Goal: Task Accomplishment & Management: Complete application form

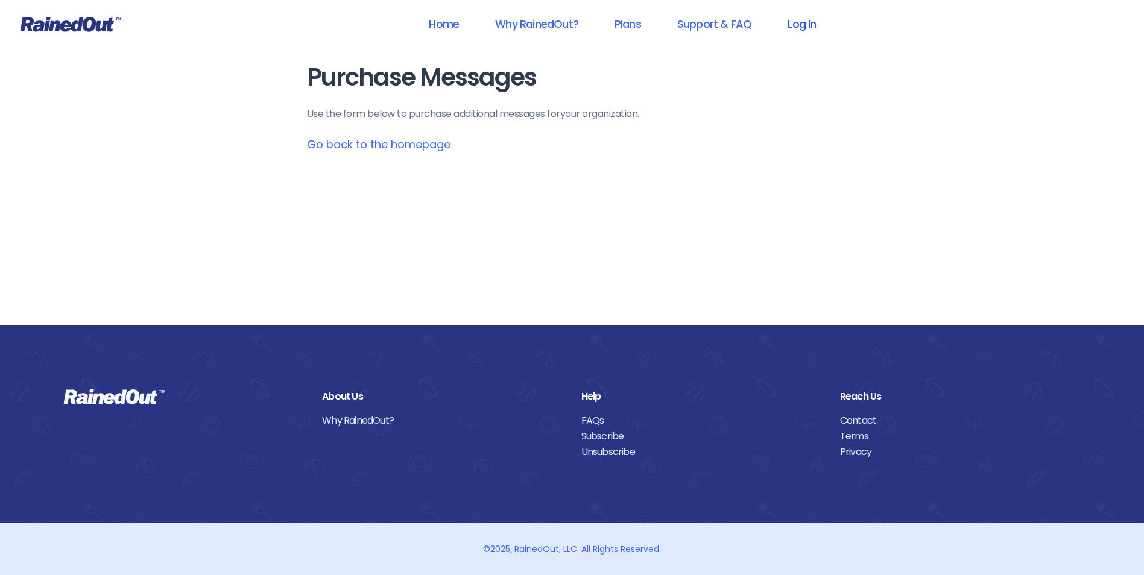
click at [800, 22] on link "Log In" at bounding box center [802, 23] width 60 height 27
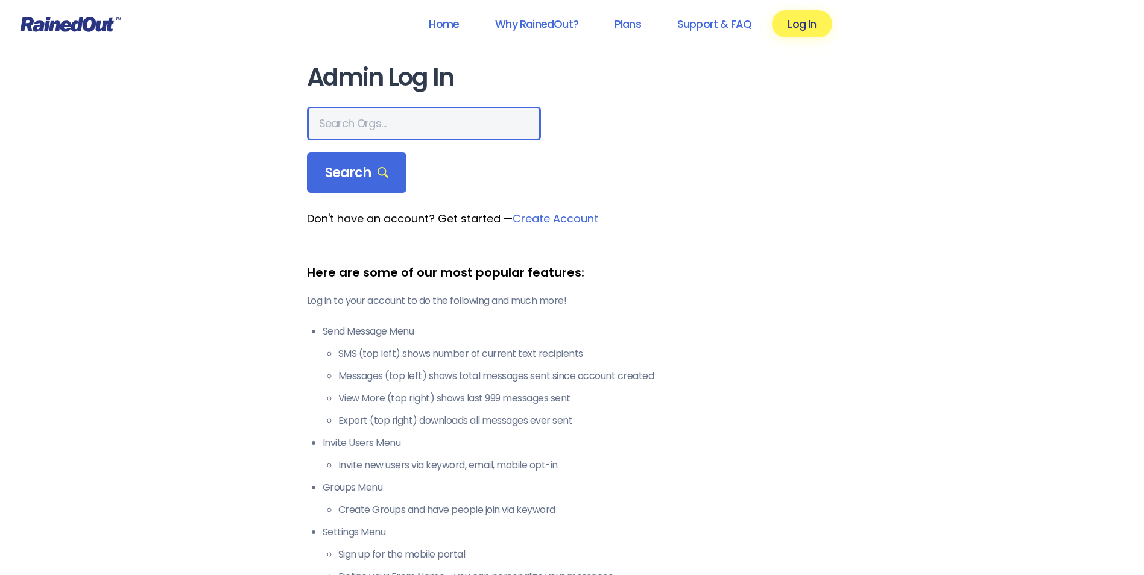
click at [384, 120] on input "text" at bounding box center [424, 124] width 234 height 34
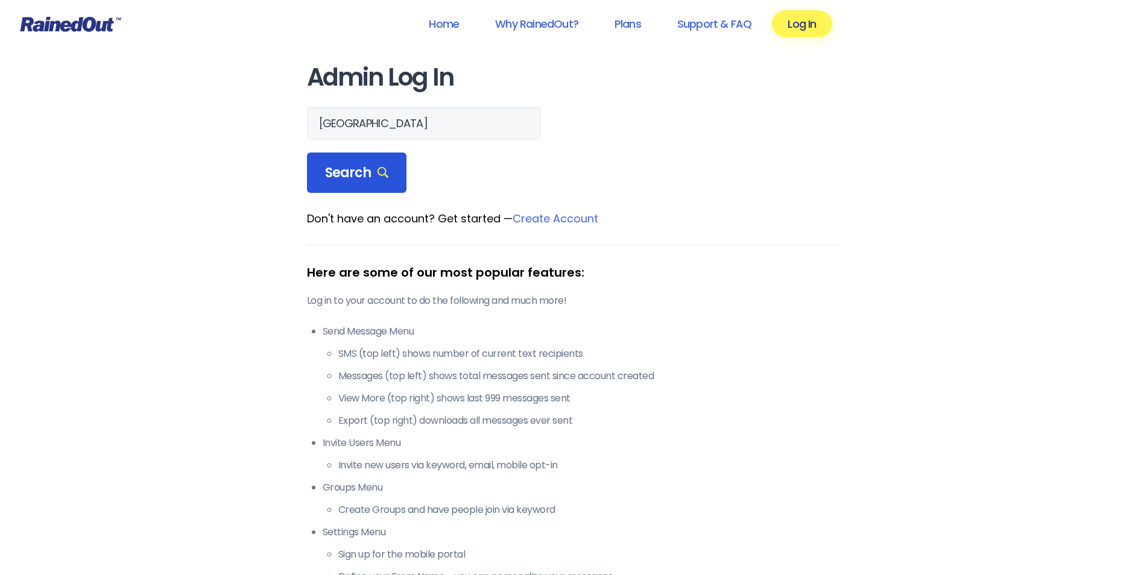
click at [348, 174] on span "Search" at bounding box center [357, 173] width 64 height 17
click at [388, 172] on div "Search" at bounding box center [357, 173] width 100 height 41
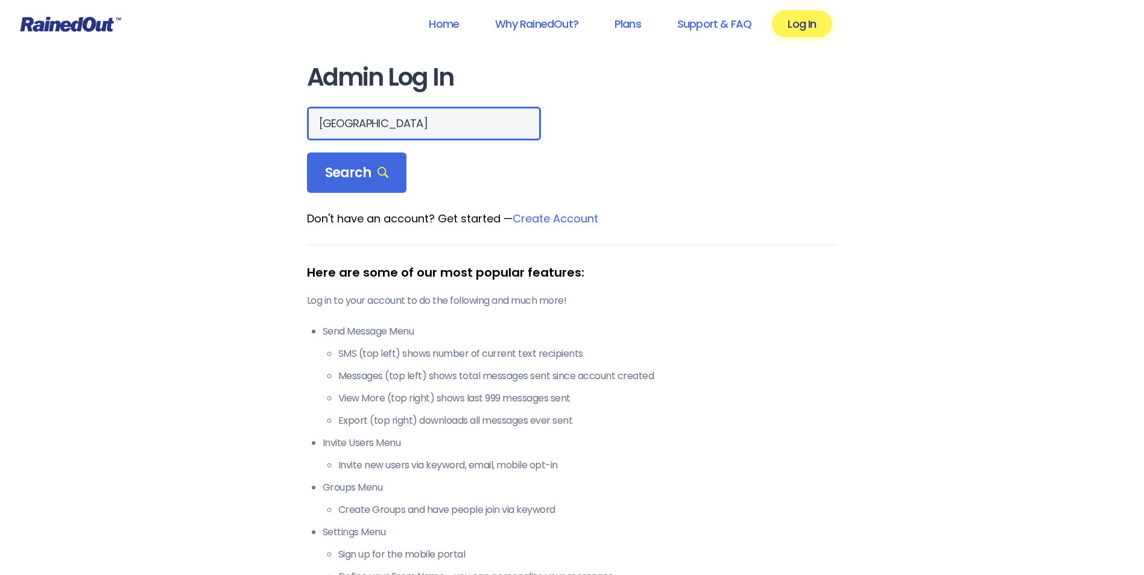
drag, startPoint x: 379, startPoint y: 137, endPoint x: 374, endPoint y: 131, distance: 7.7
click at [379, 136] on input "[GEOGRAPHIC_DATA]" at bounding box center [424, 124] width 234 height 34
type input "n"
type input "[GEOGRAPHIC_DATA]"
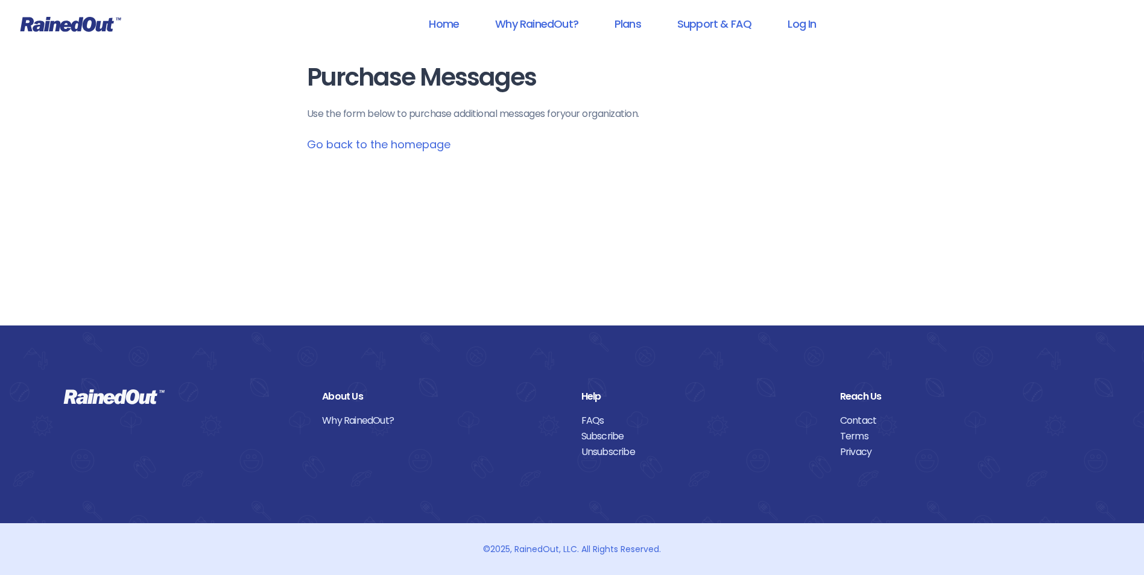
click at [338, 144] on link "Go back to the homepage" at bounding box center [379, 144] width 144 height 15
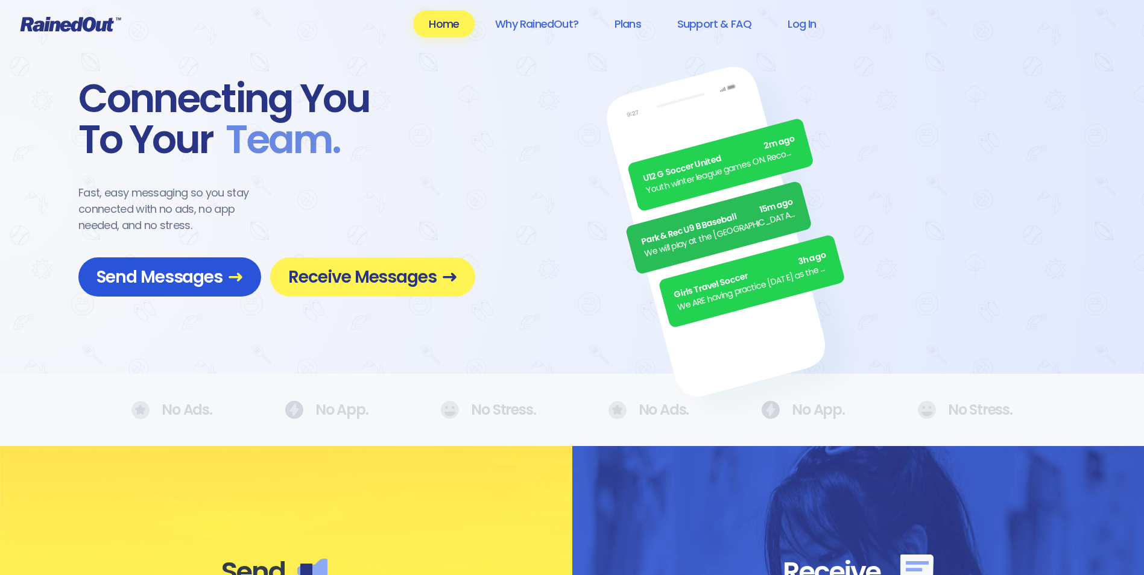
click at [174, 275] on span "Send Messages" at bounding box center [169, 277] width 147 height 21
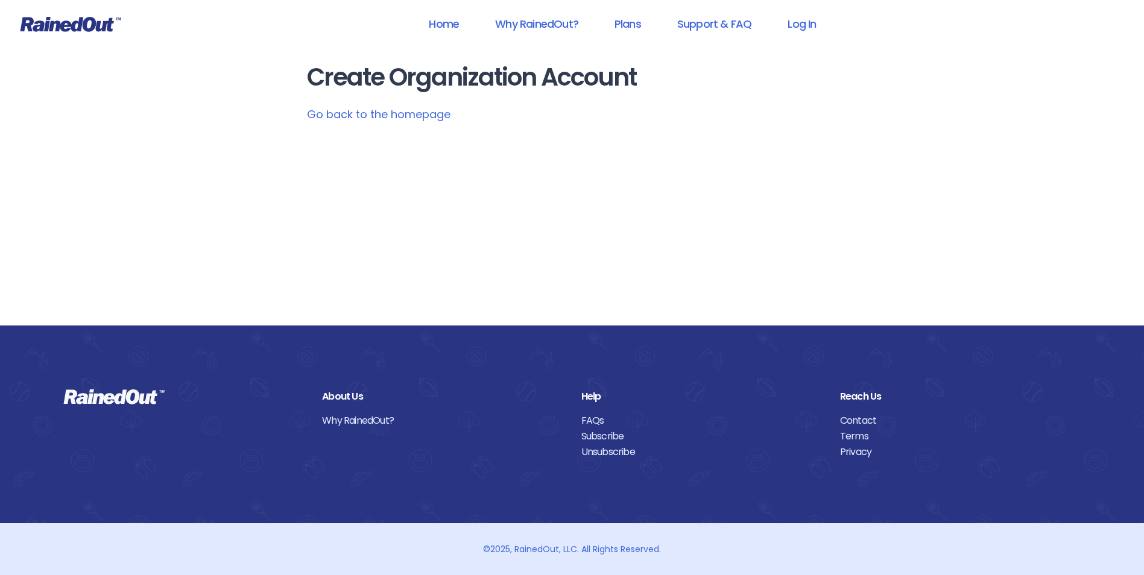
click at [385, 109] on link "Go back to the homepage" at bounding box center [379, 114] width 144 height 15
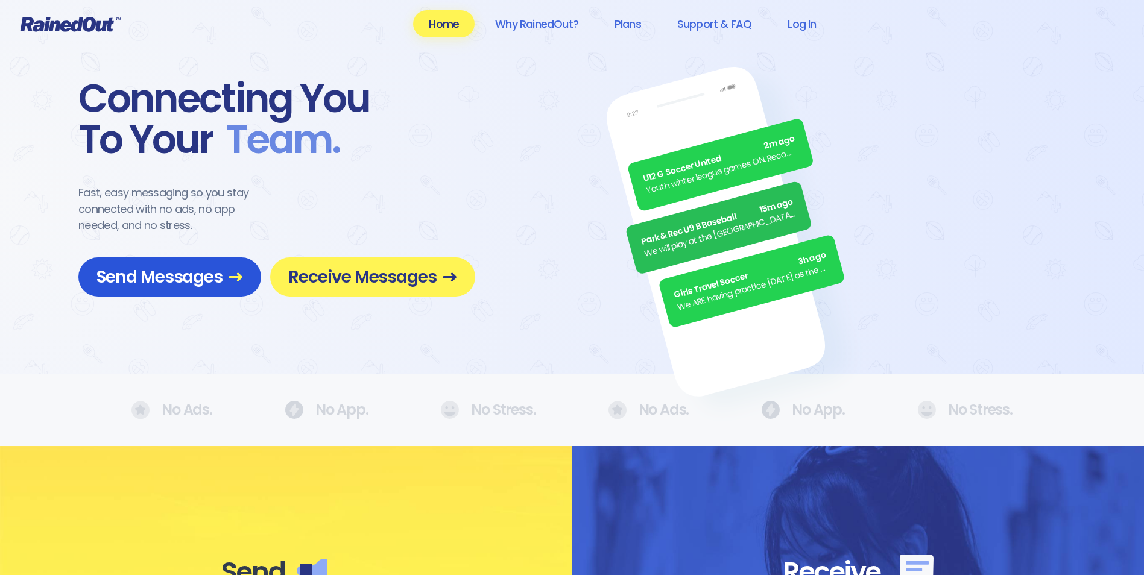
click at [202, 274] on span "Send Messages" at bounding box center [169, 277] width 147 height 21
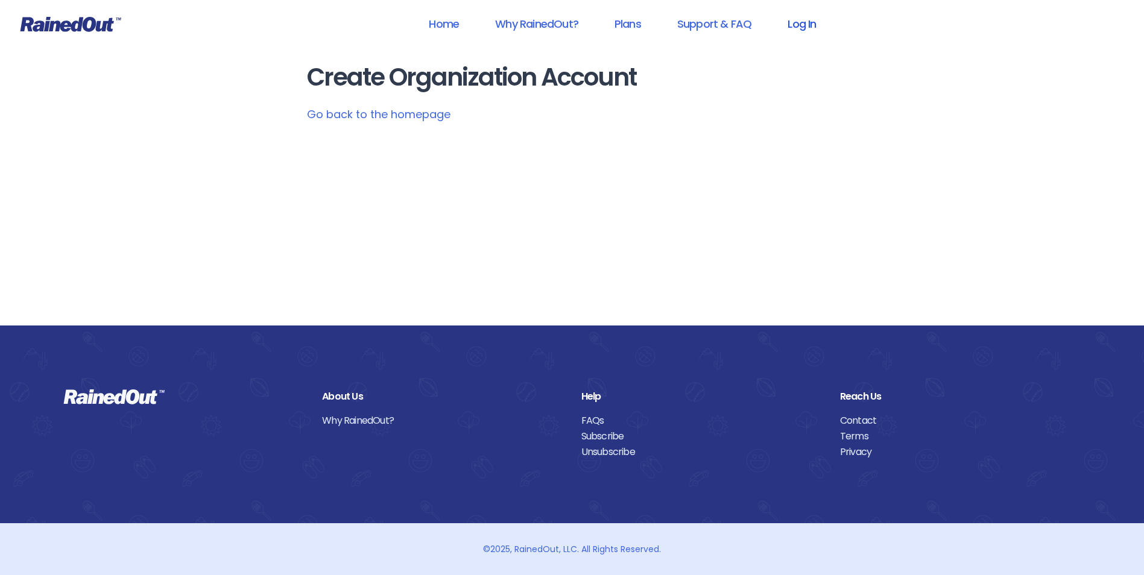
click at [812, 19] on link "Log In" at bounding box center [802, 23] width 60 height 27
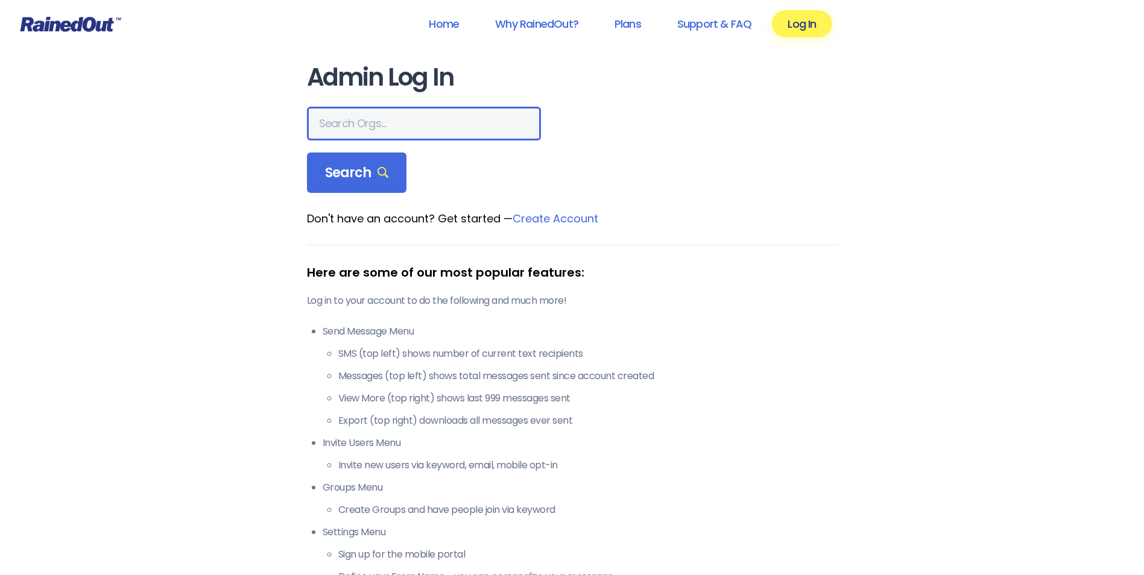
click at [367, 135] on input "text" at bounding box center [424, 124] width 234 height 34
type input "[GEOGRAPHIC_DATA]"
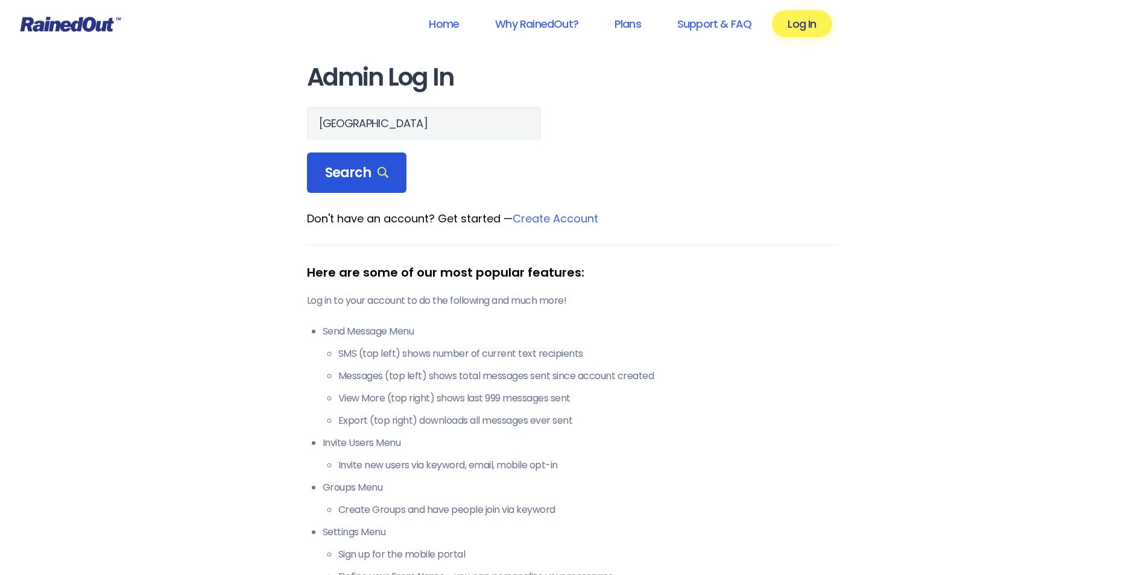
click at [353, 182] on span "Search" at bounding box center [357, 173] width 64 height 17
click at [331, 177] on span "Search" at bounding box center [357, 173] width 64 height 17
click at [331, 176] on span "Search" at bounding box center [357, 173] width 64 height 17
drag, startPoint x: 331, startPoint y: 176, endPoint x: 376, endPoint y: 170, distance: 45.0
click at [376, 169] on span "Search" at bounding box center [357, 173] width 64 height 17
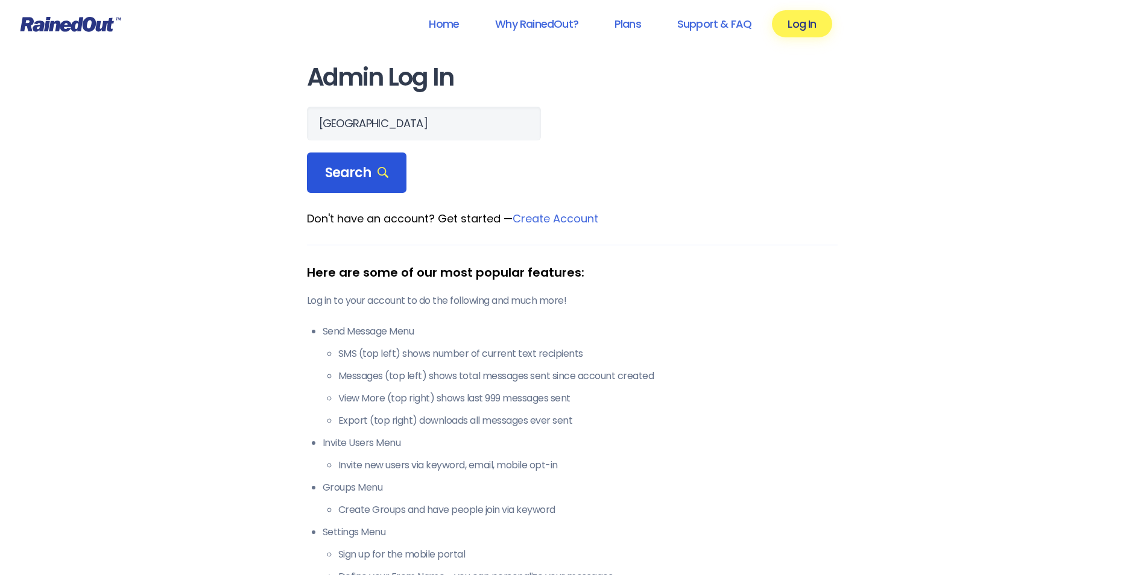
click at [379, 170] on icon at bounding box center [382, 172] width 11 height 11
click at [373, 170] on span "Search" at bounding box center [357, 173] width 64 height 17
click at [336, 166] on span "Search" at bounding box center [357, 173] width 64 height 17
click at [337, 167] on span "Search" at bounding box center [357, 173] width 64 height 17
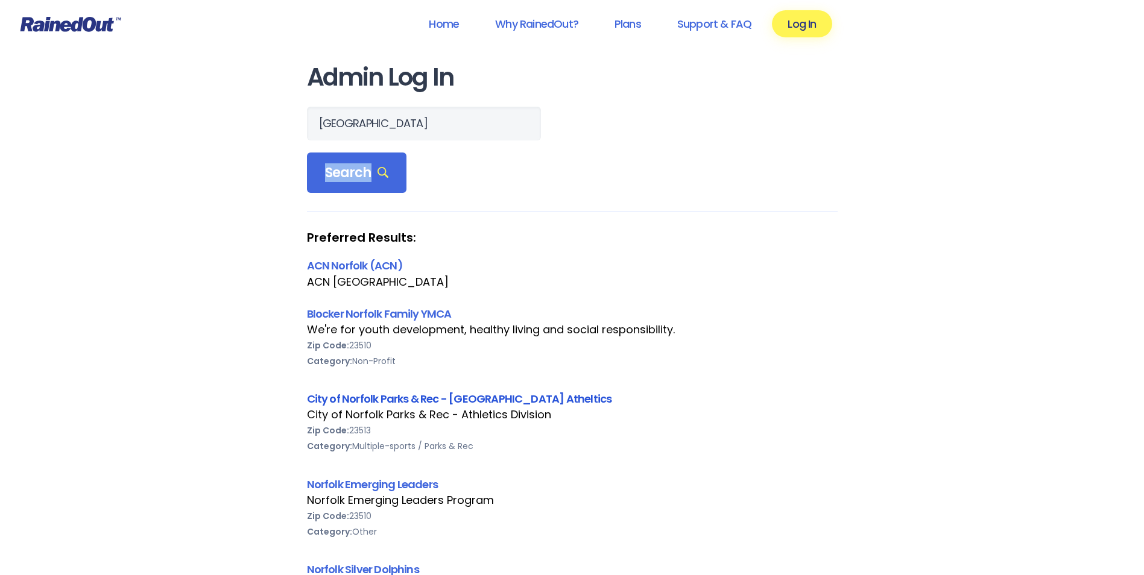
click at [387, 399] on link "City of Norfolk Parks & Rec - [GEOGRAPHIC_DATA] Atheltics" at bounding box center [459, 398] width 305 height 15
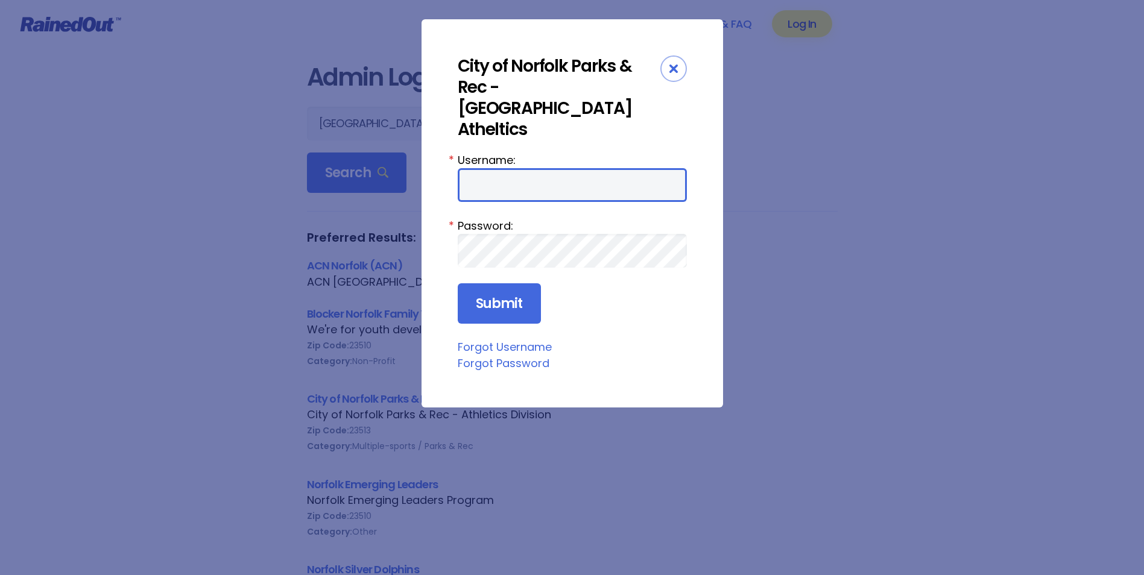
click at [491, 168] on input "Username:" at bounding box center [572, 185] width 229 height 34
type input "NorfolkParksRec"
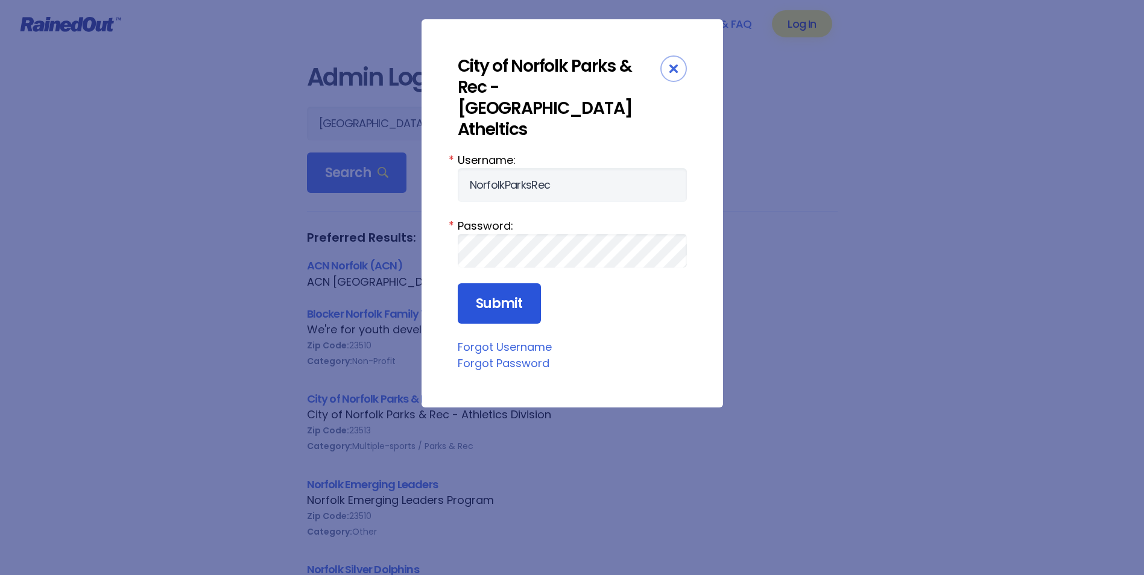
click at [525, 283] on input "Submit" at bounding box center [499, 303] width 83 height 41
click at [480, 283] on input "Submit" at bounding box center [499, 303] width 83 height 41
click at [677, 69] on icon "Close" at bounding box center [673, 69] width 8 height 8
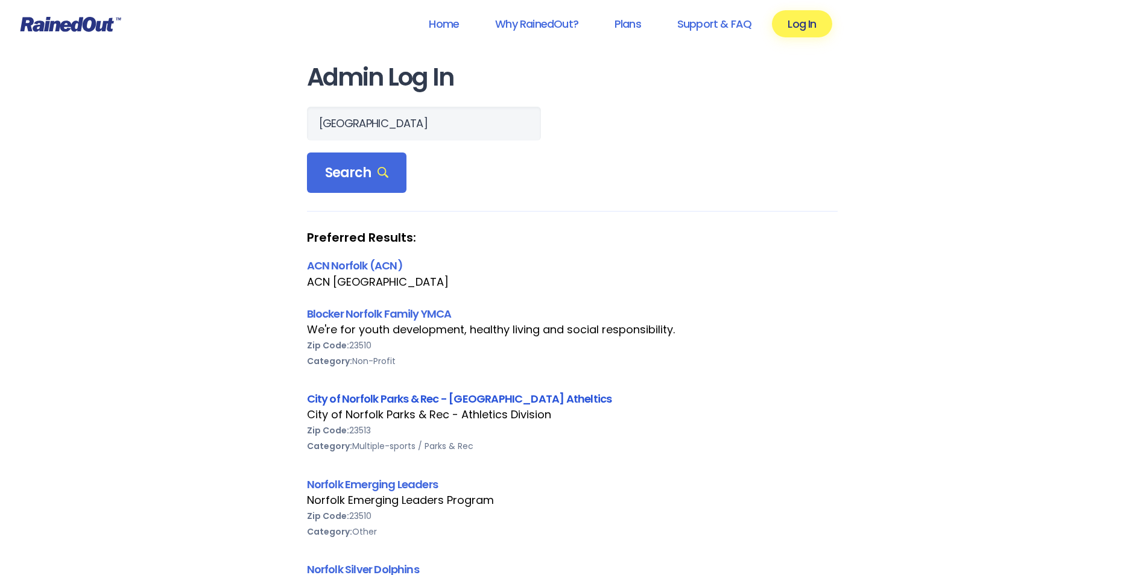
click at [357, 394] on link "City of Norfolk Parks & Rec - [GEOGRAPHIC_DATA] Atheltics" at bounding box center [459, 398] width 305 height 15
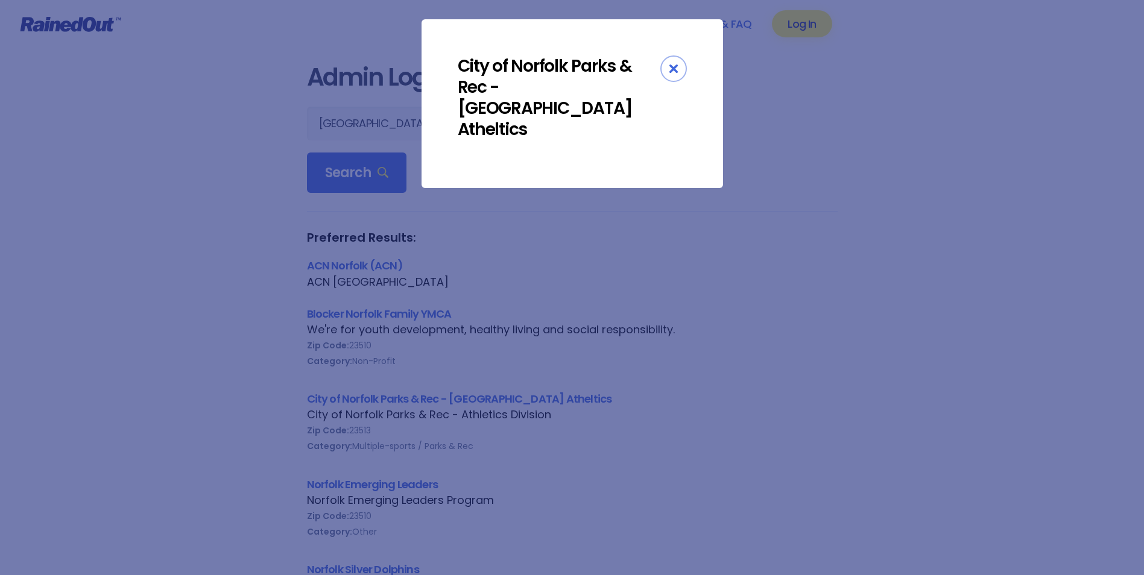
click at [672, 63] on div "Close" at bounding box center [673, 68] width 27 height 27
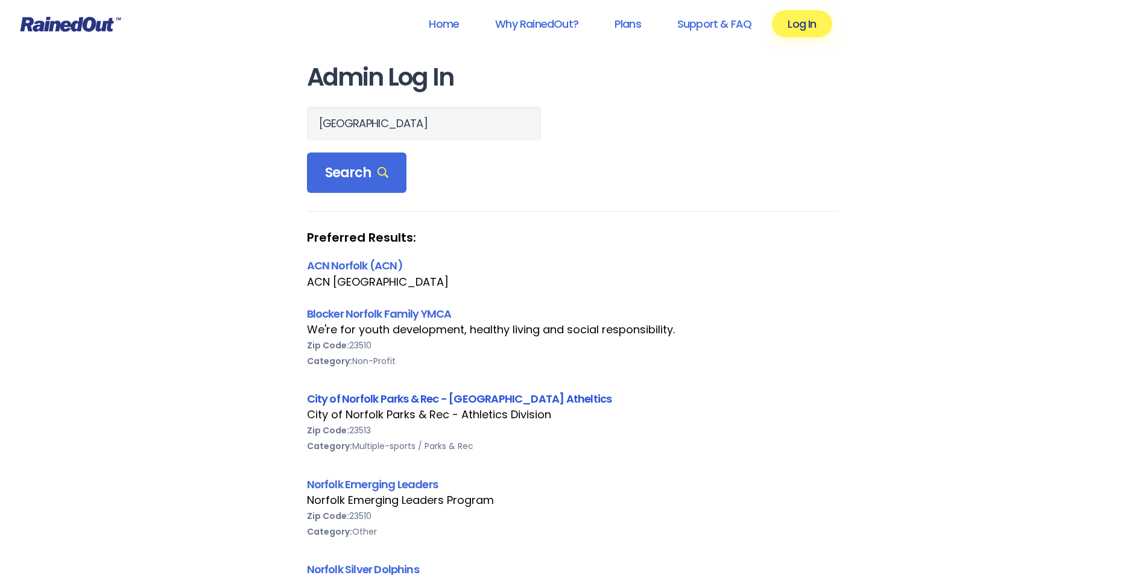
click at [359, 400] on link "City of Norfolk Parks & Rec - [GEOGRAPHIC_DATA] Atheltics" at bounding box center [459, 398] width 305 height 15
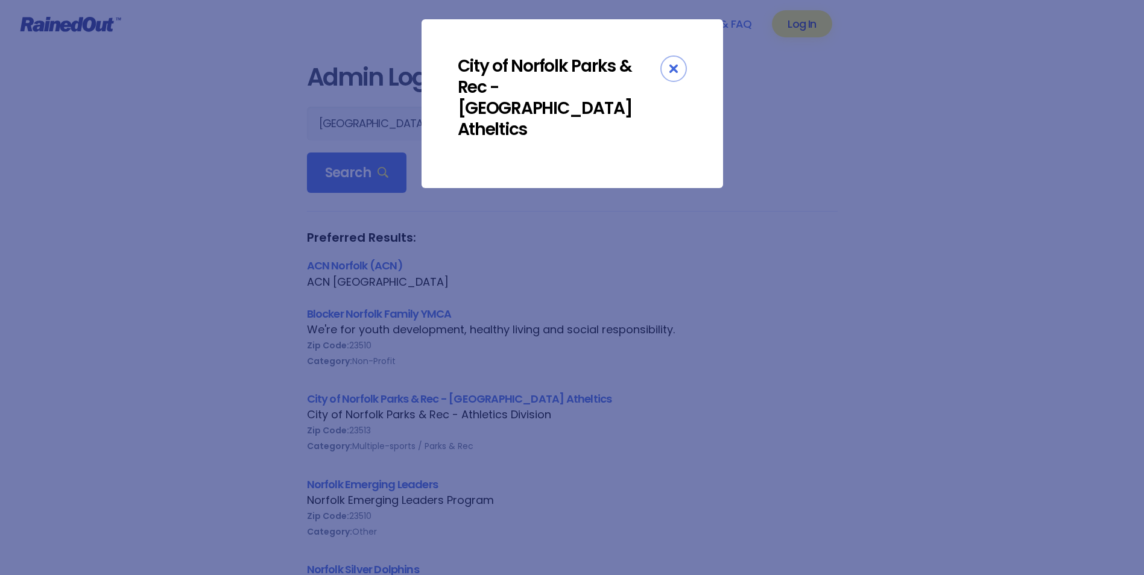
click at [670, 69] on icon "Close" at bounding box center [673, 69] width 8 height 8
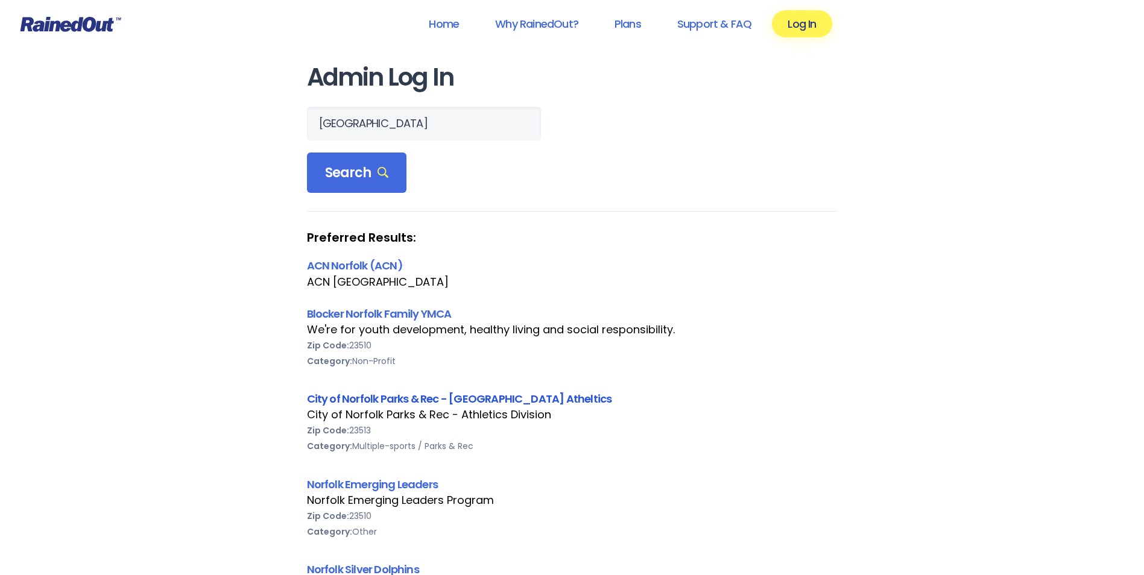
click at [406, 398] on link "City of Norfolk Parks & Rec - [GEOGRAPHIC_DATA] Atheltics" at bounding box center [459, 398] width 305 height 15
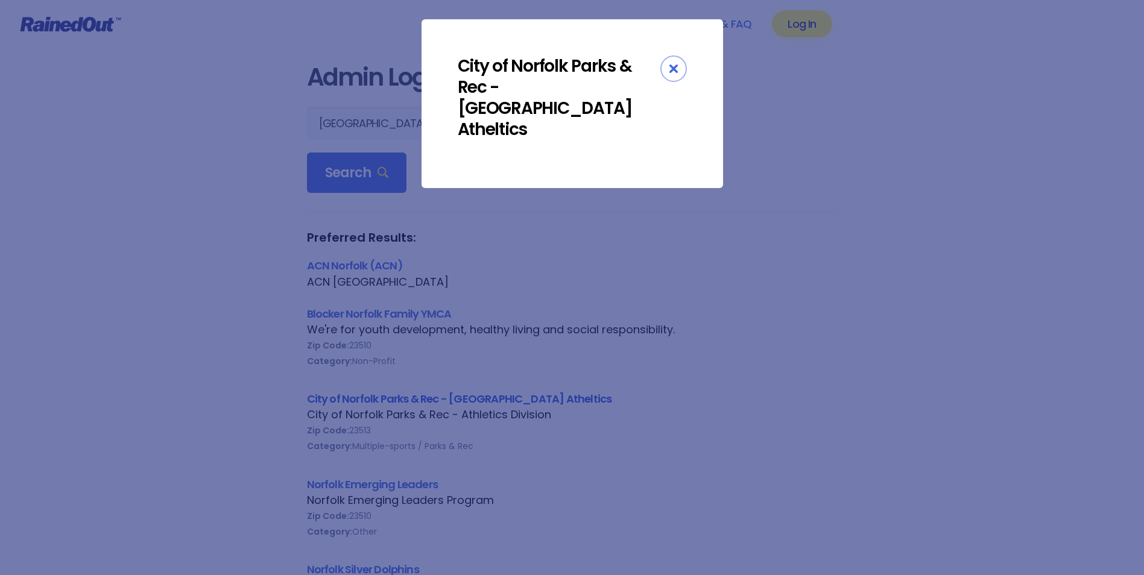
click at [406, 398] on div "City of Norfolk Parks & Rec - [GEOGRAPHIC_DATA] Atheltics" at bounding box center [572, 287] width 1144 height 575
click at [678, 74] on div "Close" at bounding box center [673, 68] width 27 height 27
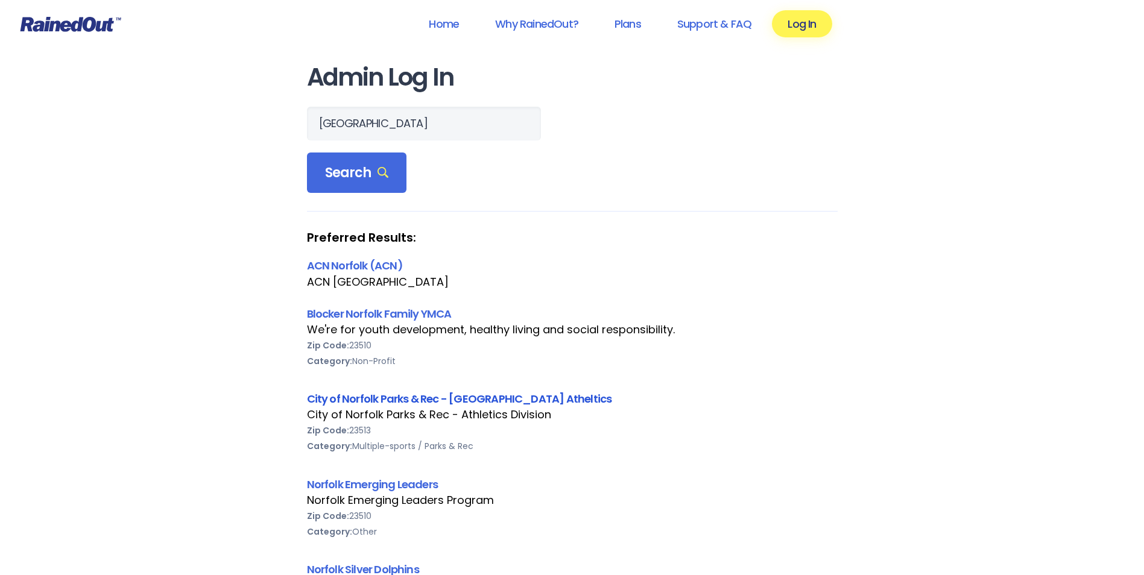
click at [415, 399] on link "City of Norfolk Parks & Rec - [GEOGRAPHIC_DATA] Atheltics" at bounding box center [459, 398] width 305 height 15
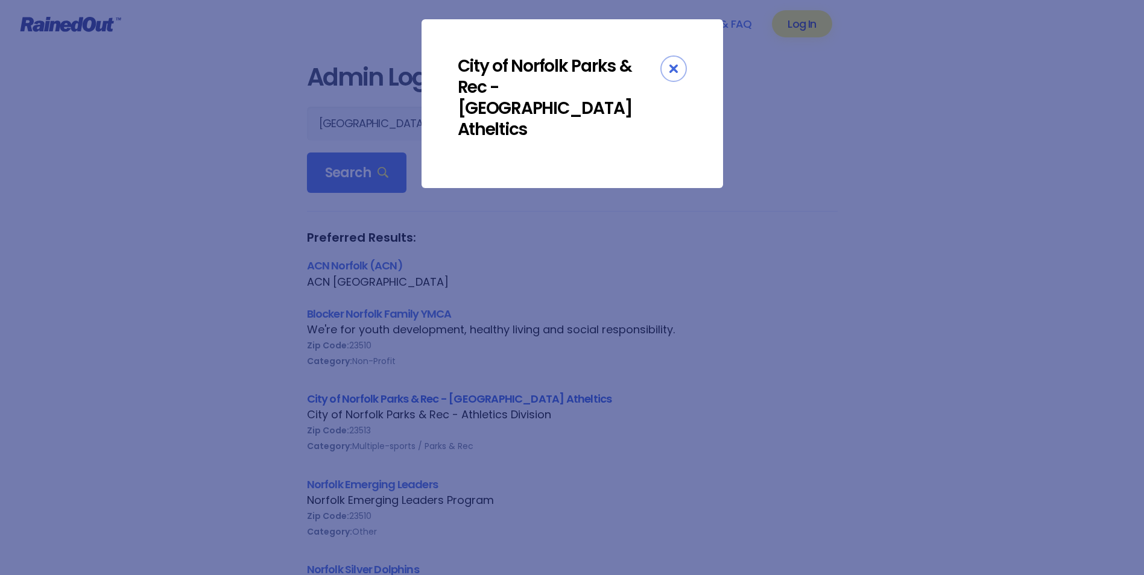
click at [415, 399] on div "City of Norfolk Parks & Rec - [GEOGRAPHIC_DATA] Atheltics" at bounding box center [572, 287] width 1144 height 575
drag, startPoint x: 676, startPoint y: 52, endPoint x: 658, endPoint y: 66, distance: 22.8
click at [676, 54] on div "City of Norfolk Parks & Rec - [GEOGRAPHIC_DATA] Atheltics" at bounding box center [572, 103] width 302 height 169
click at [658, 66] on div "City of Norfolk Parks & Rec - [GEOGRAPHIC_DATA] Atheltics" at bounding box center [559, 97] width 203 height 84
click at [674, 66] on icon "Close" at bounding box center [673, 69] width 8 height 8
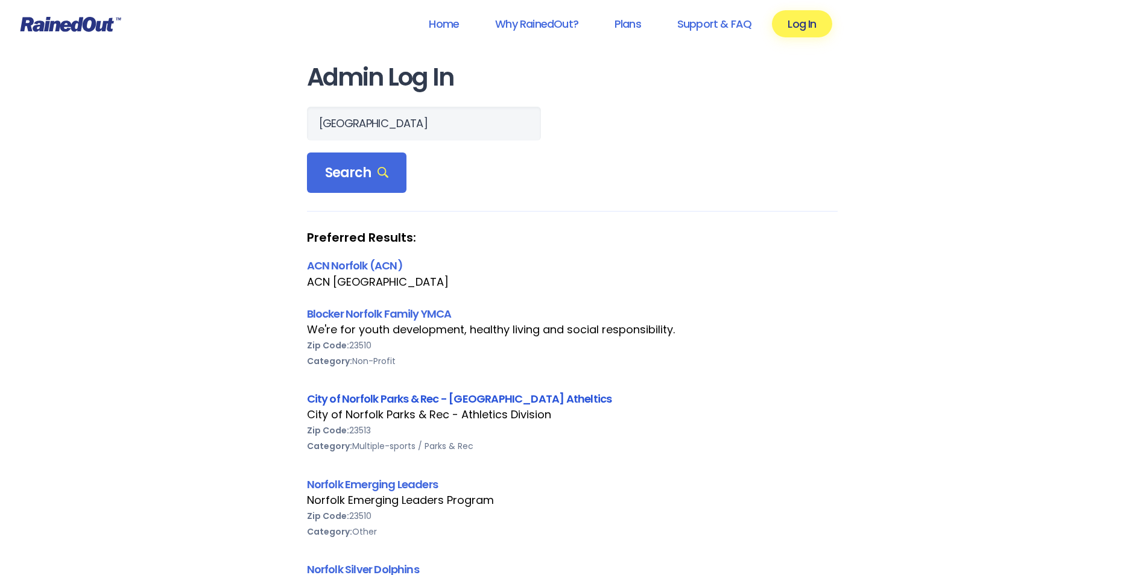
click at [405, 402] on link "City of Norfolk Parks & Rec - [GEOGRAPHIC_DATA] Atheltics" at bounding box center [459, 398] width 305 height 15
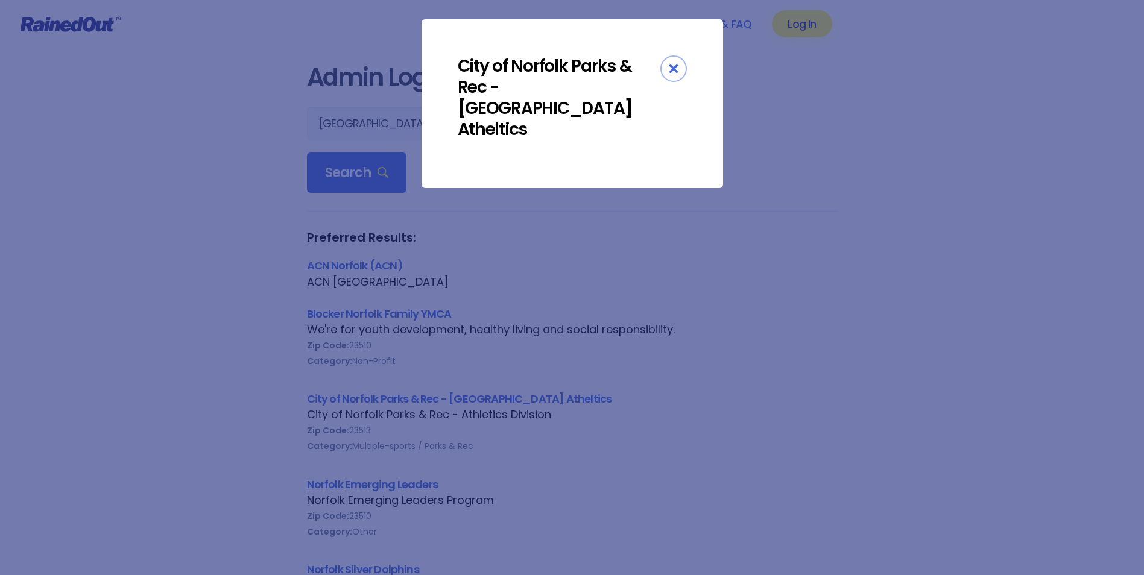
click at [678, 68] on div "Close" at bounding box center [673, 68] width 27 height 27
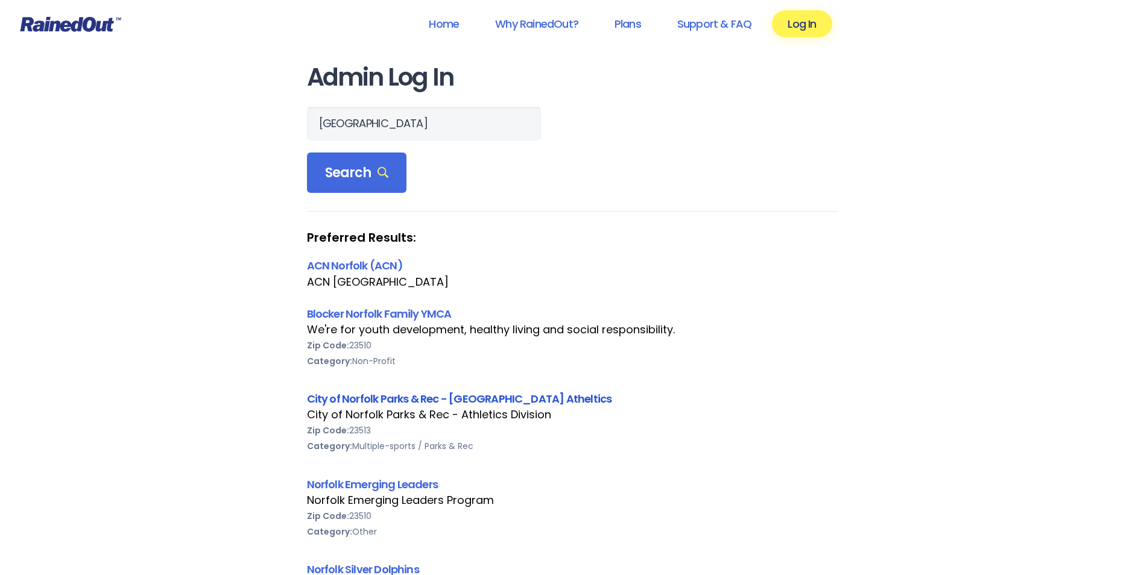
click at [336, 396] on link "City of Norfolk Parks & Rec - [GEOGRAPHIC_DATA] Atheltics" at bounding box center [459, 398] width 305 height 15
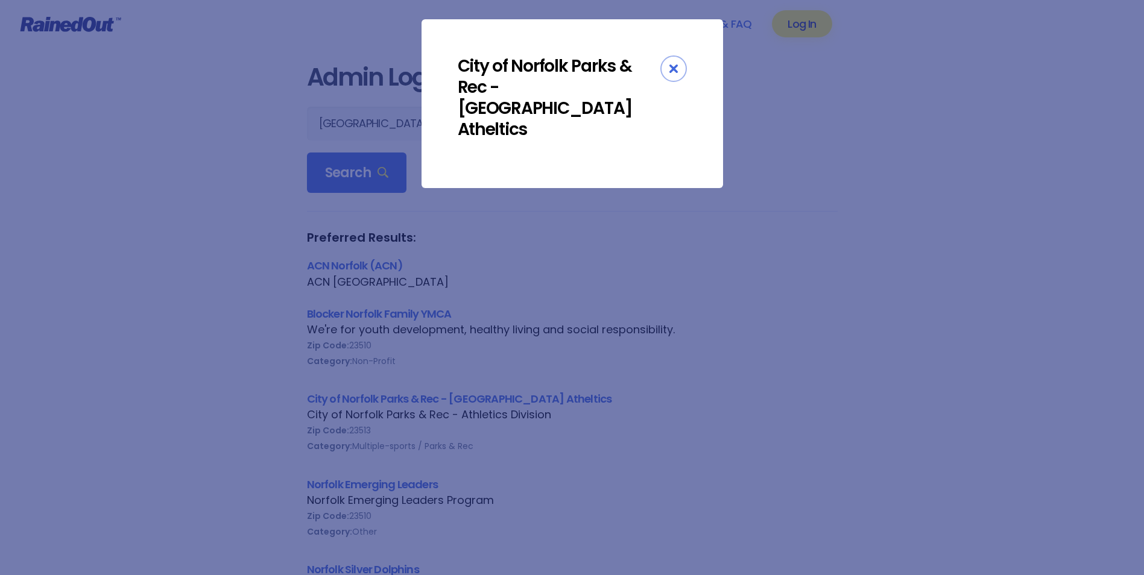
click at [336, 395] on div "City of Norfolk Parks & Rec - [GEOGRAPHIC_DATA] Atheltics" at bounding box center [572, 287] width 1144 height 575
click at [338, 394] on div "City of Norfolk Parks & Rec - [GEOGRAPHIC_DATA] Atheltics" at bounding box center [572, 287] width 1144 height 575
